Goal: Task Accomplishment & Management: Manage account settings

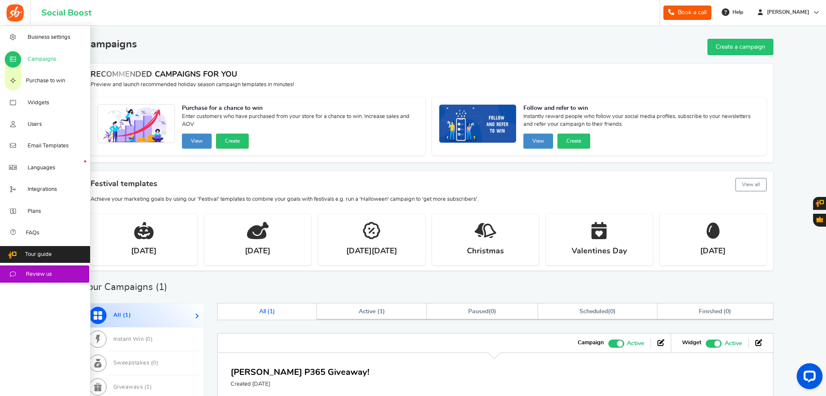
click at [50, 57] on span "Campaigns" at bounding box center [42, 60] width 28 height 8
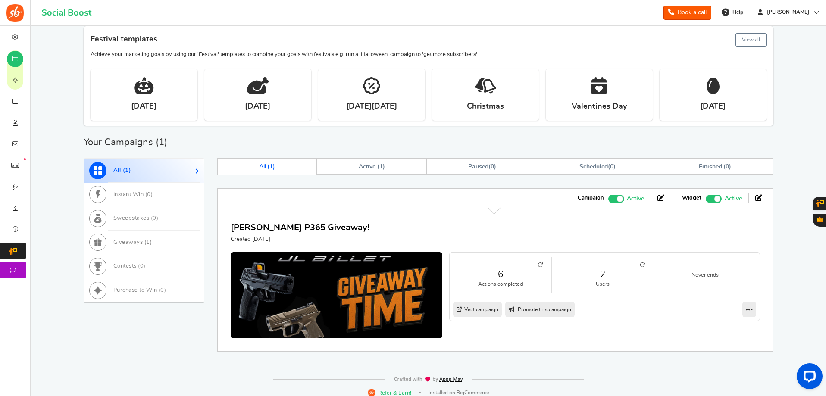
scroll to position [152, 0]
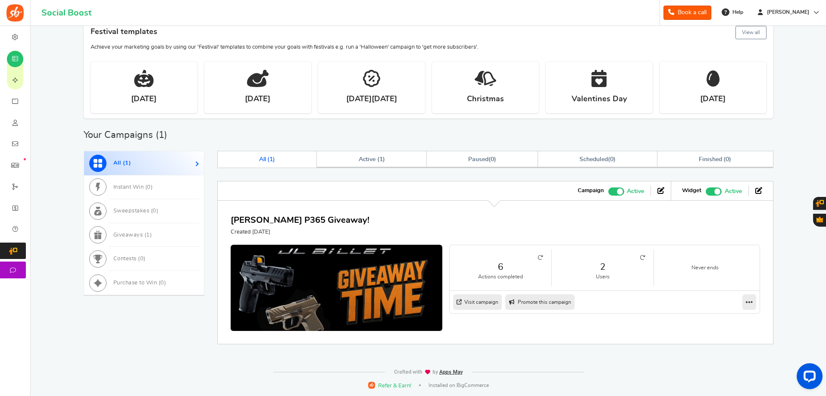
click at [635, 254] on li "2 Users" at bounding box center [603, 268] width 102 height 37
click at [645, 256] on li "2 Users" at bounding box center [603, 268] width 102 height 37
click at [644, 258] on icon at bounding box center [642, 257] width 5 height 5
click at [643, 258] on icon at bounding box center [642, 257] width 5 height 5
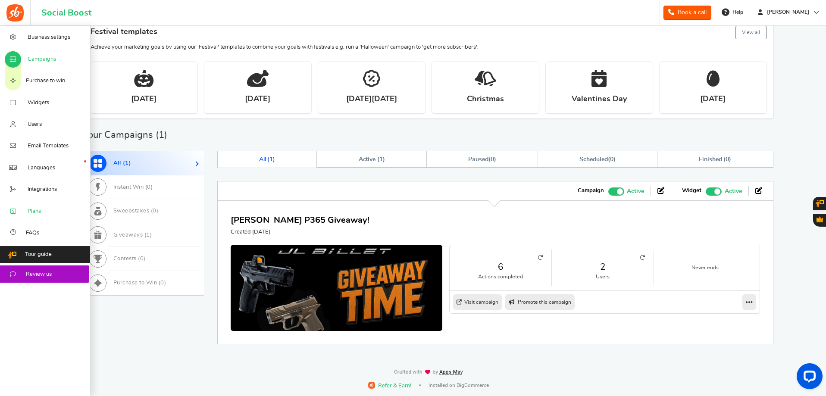
click at [36, 212] on span "Plans" at bounding box center [34, 212] width 13 height 8
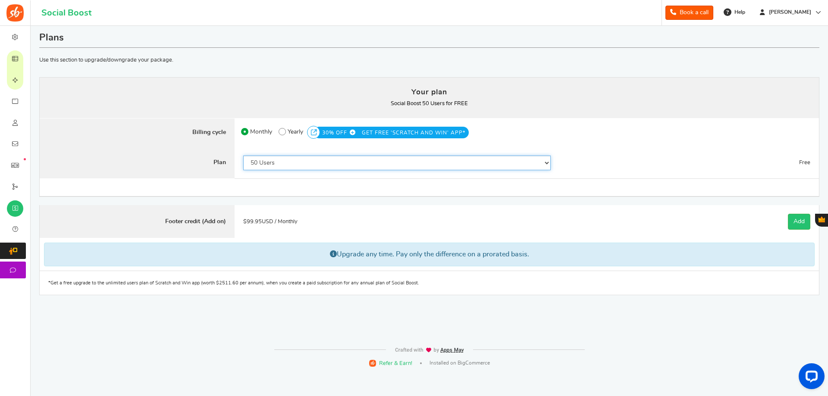
click at [405, 165] on select "50 Users 500 Users 2000 Users 5000 Users 10000 Users 15000 Users 25000 Users En…" at bounding box center [396, 163] width 307 height 15
select select "869"
click at [243, 156] on select "50 Users 500 Users 2000 Users 5000 Users 10000 Users 15000 Users 25000 Users En…" at bounding box center [396, 163] width 307 height 15
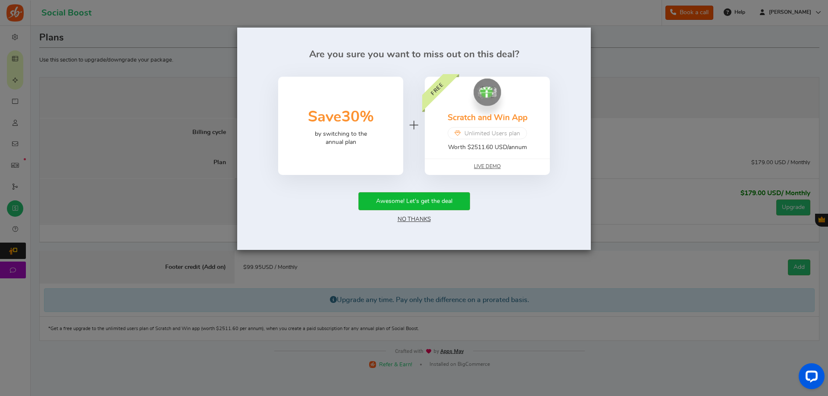
click at [424, 220] on link "No Thanks" at bounding box center [413, 219] width 33 height 6
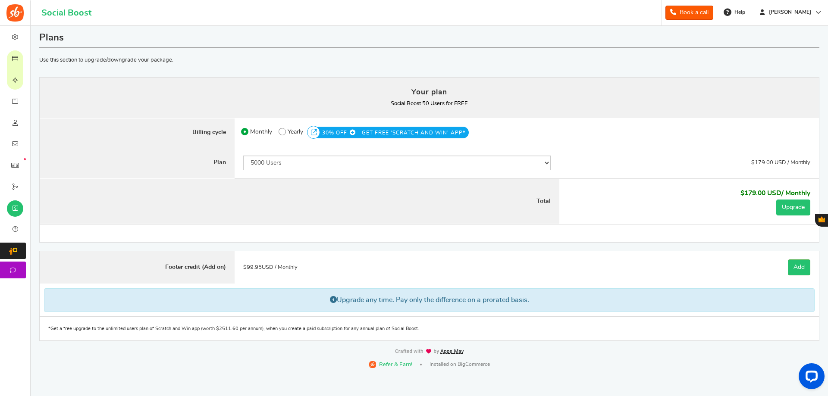
click at [792, 205] on button "Upgrade" at bounding box center [793, 208] width 34 height 16
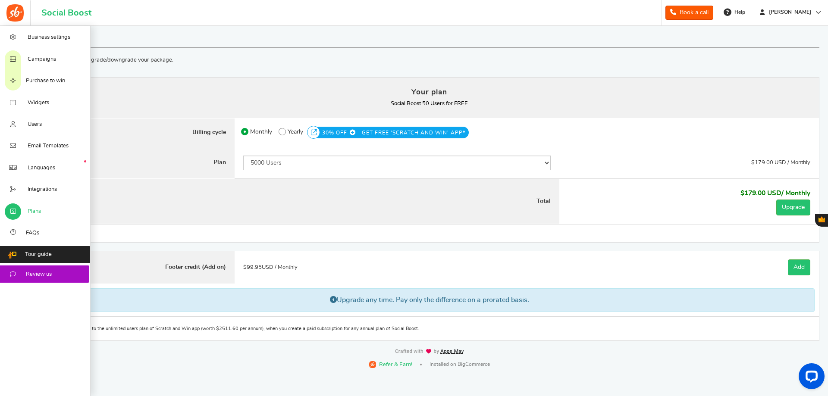
click at [25, 211] on link "Plans" at bounding box center [45, 211] width 91 height 22
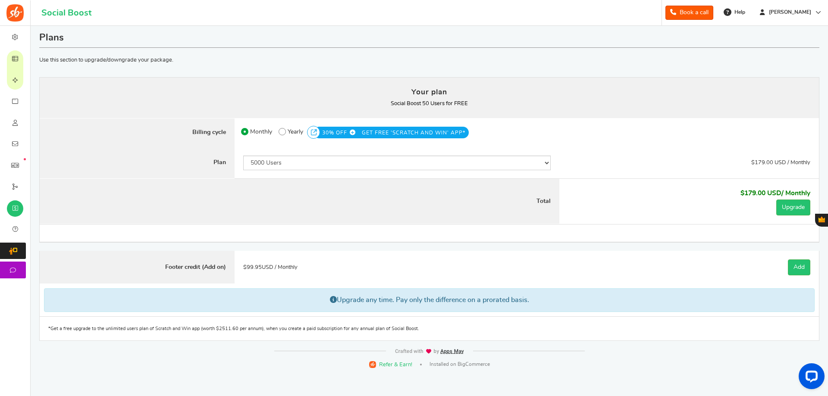
click at [0, 0] on span "Campaigns" at bounding box center [0, 0] width 0 height 0
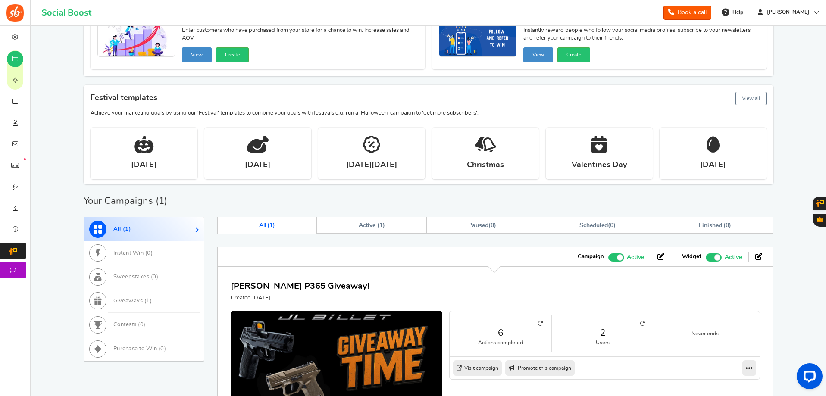
scroll to position [152, 0]
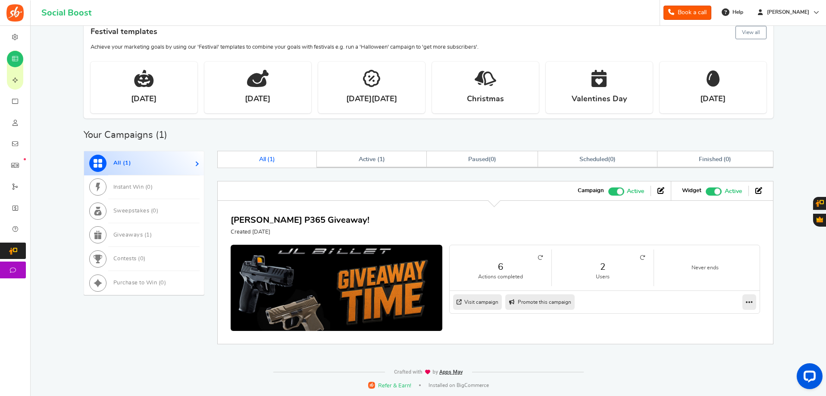
click at [640, 262] on link "2" at bounding box center [602, 267] width 84 height 12
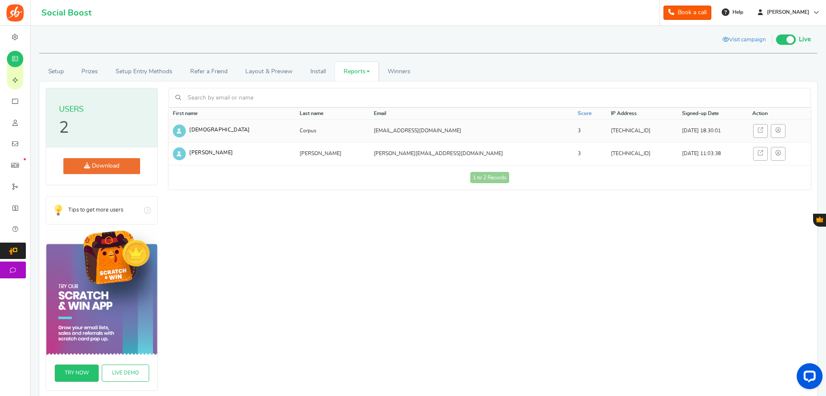
drag, startPoint x: 548, startPoint y: 129, endPoint x: 506, endPoint y: 128, distance: 41.8
click at [606, 128] on td "104.187.193.200" at bounding box center [641, 130] width 71 height 23
copy td "104.187.193.200"
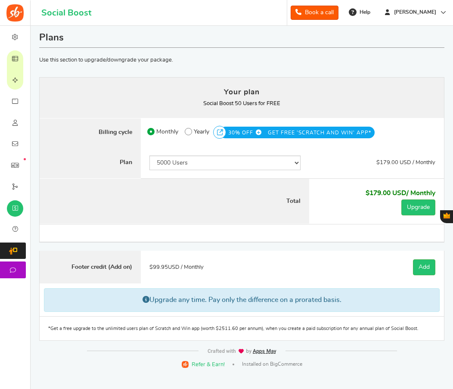
select select "869"
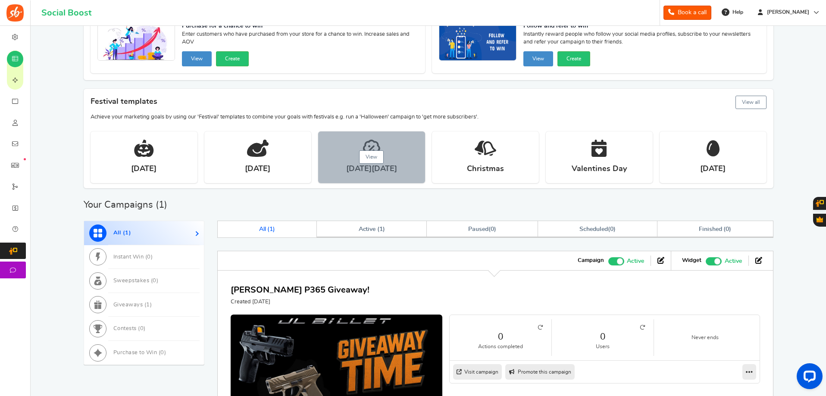
scroll to position [129, 0]
